Goal: Information Seeking & Learning: Learn about a topic

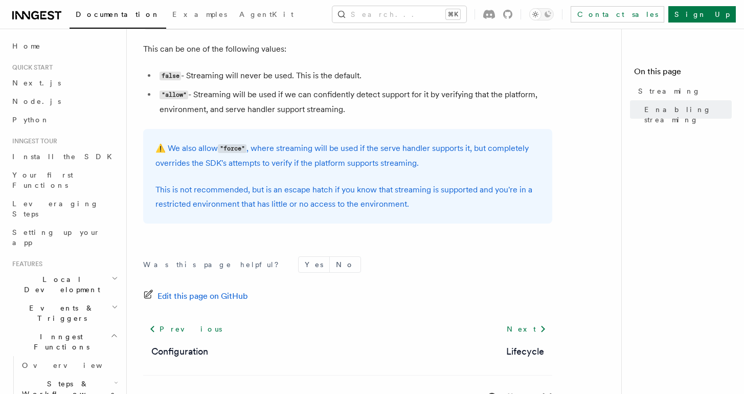
scroll to position [415, 0]
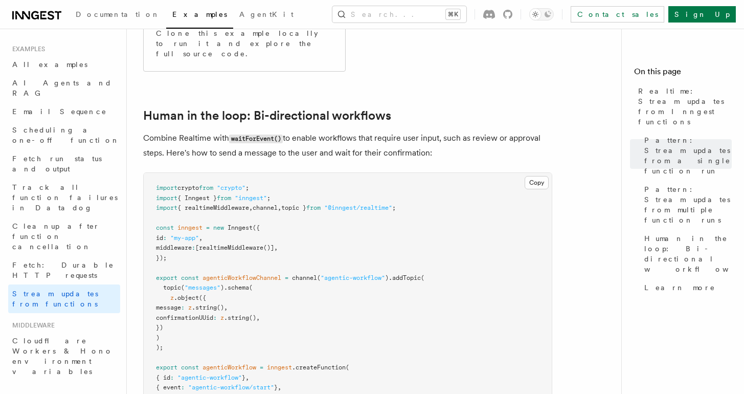
scroll to position [1994, 0]
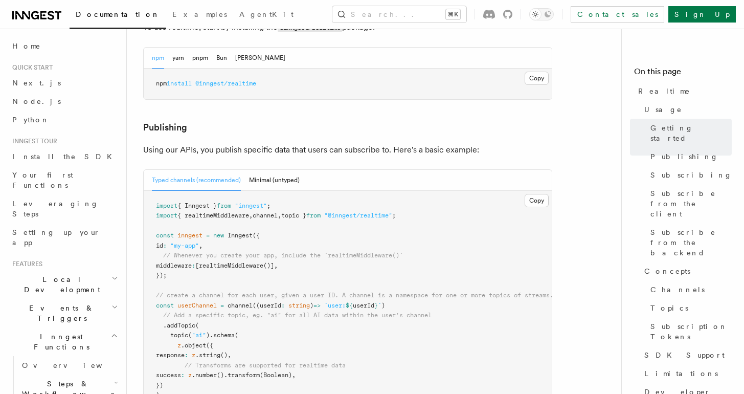
scroll to position [657, 0]
